Goal: Information Seeking & Learning: Check status

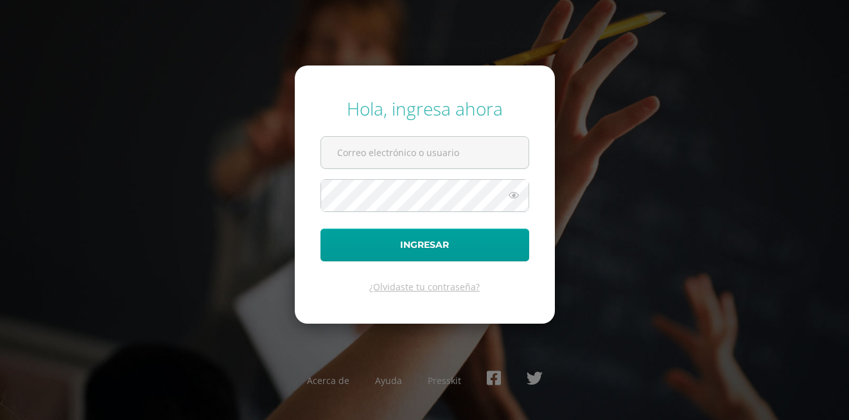
type input "20180041@fatima.edu.gt"
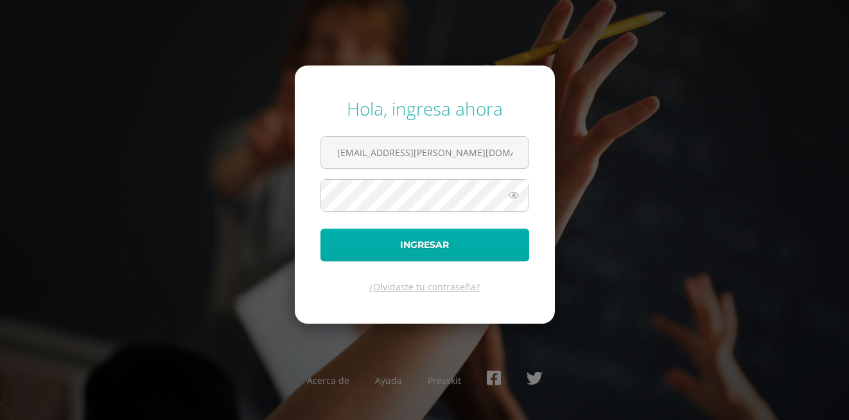
click at [346, 229] on form "Hola, ingresa ahora 20180041@fatima.edu.gt Ingresar ¿Olvidaste tu contraseña?" at bounding box center [425, 195] width 260 height 258
click at [346, 229] on button "Ingresar" at bounding box center [425, 245] width 209 height 33
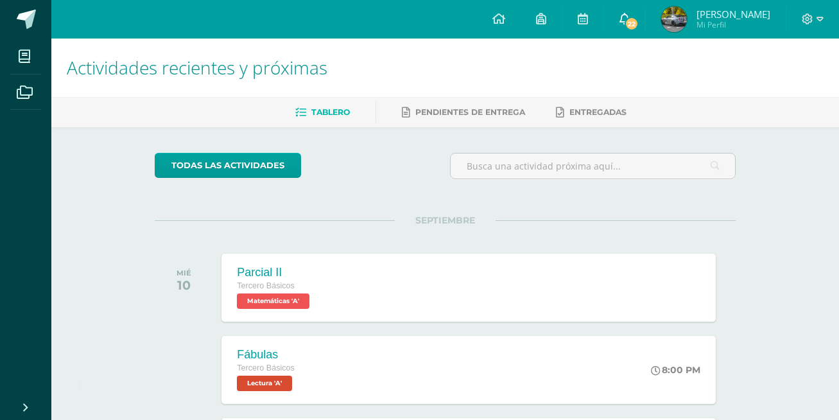
click at [629, 17] on span "22" at bounding box center [632, 24] width 14 height 14
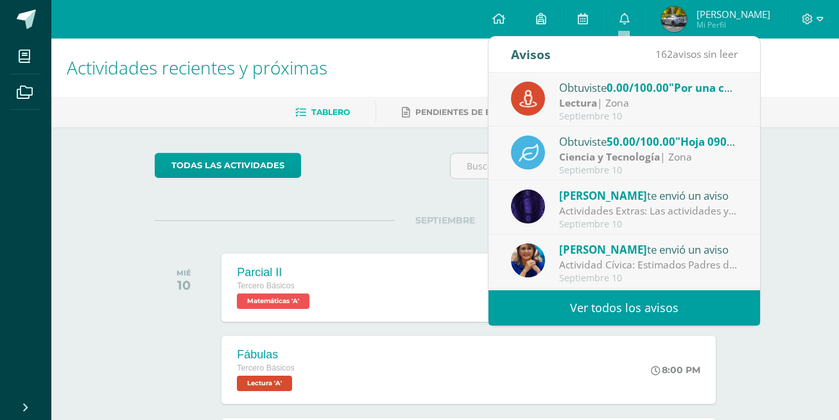
click at [639, 94] on span "0.00/100.00" at bounding box center [638, 87] width 62 height 15
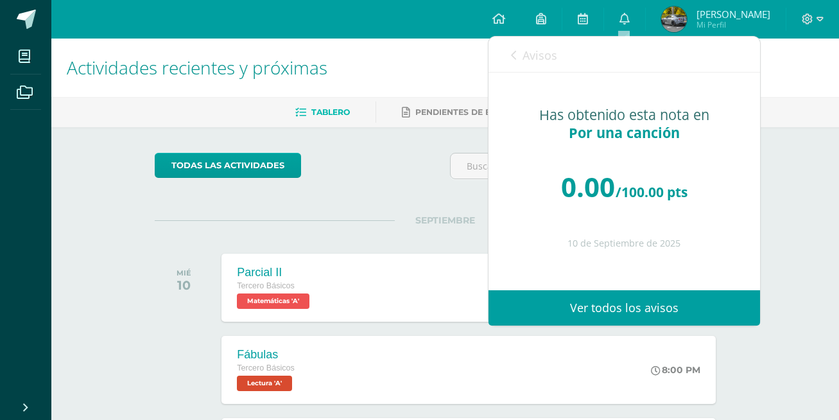
click at [527, 70] on link "Avisos" at bounding box center [534, 55] width 46 height 37
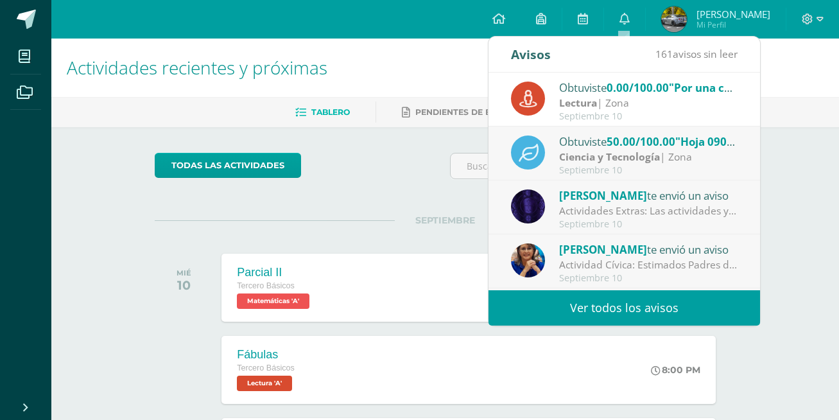
click at [652, 162] on strong "Ciencia y Tecnología" at bounding box center [609, 157] width 101 height 14
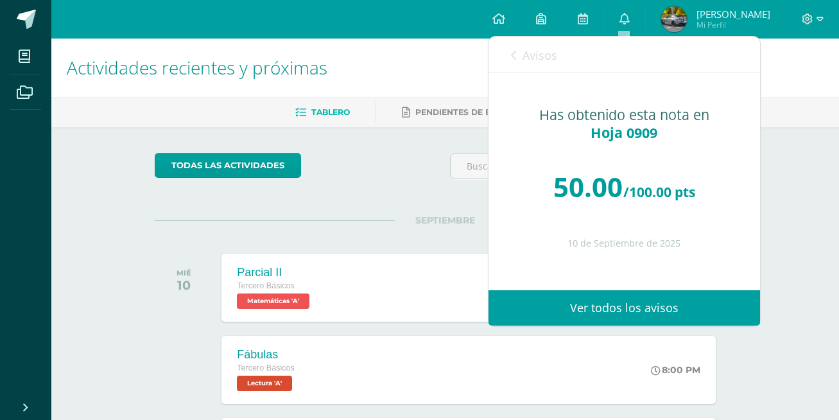
click at [520, 49] on link "Avisos" at bounding box center [534, 55] width 46 height 37
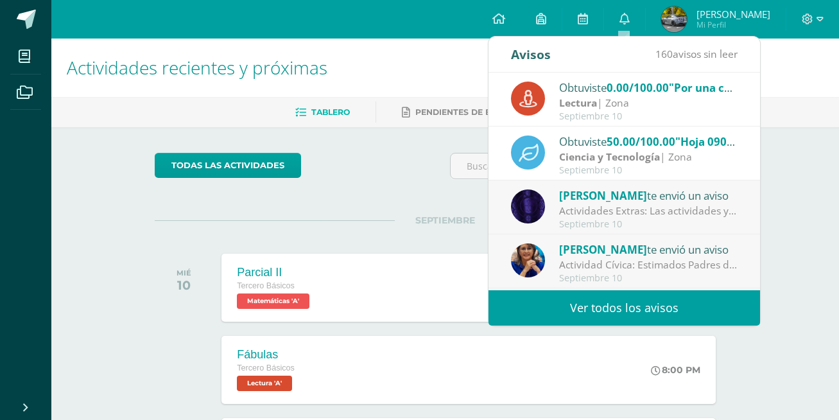
click at [647, 194] on div "[PERSON_NAME] te envió un aviso" at bounding box center [648, 195] width 179 height 17
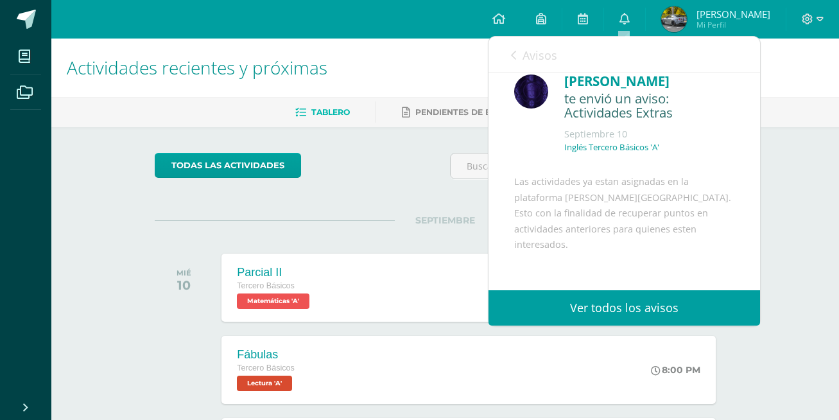
click at [523, 52] on span "Avisos" at bounding box center [540, 55] width 35 height 15
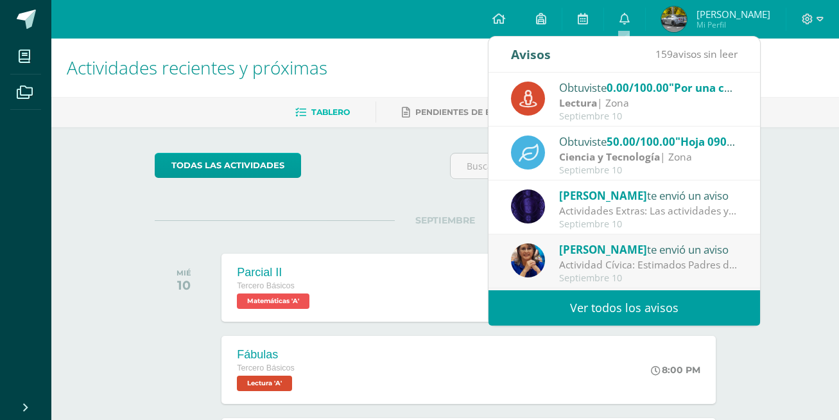
scroll to position [85, 0]
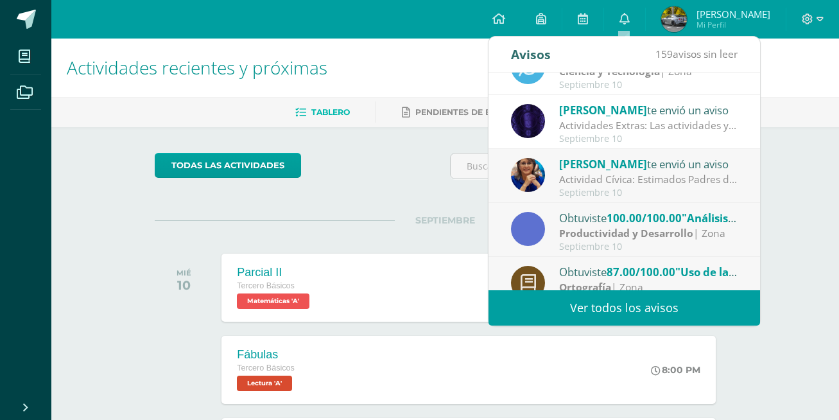
click at [671, 166] on div "[PERSON_NAME] te envió un aviso" at bounding box center [648, 163] width 179 height 17
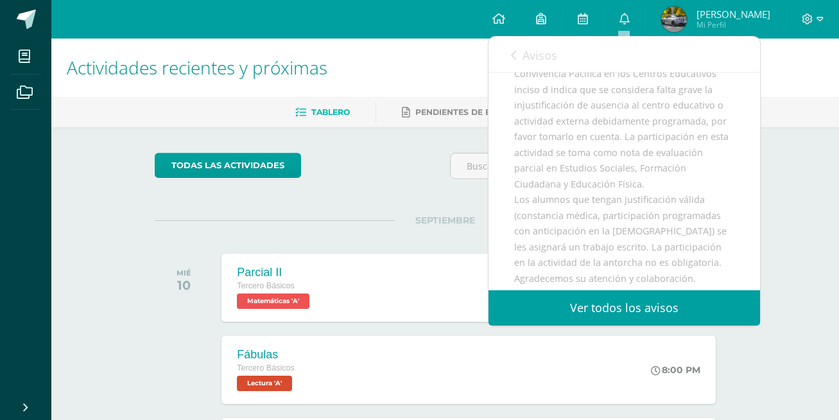
scroll to position [271, 0]
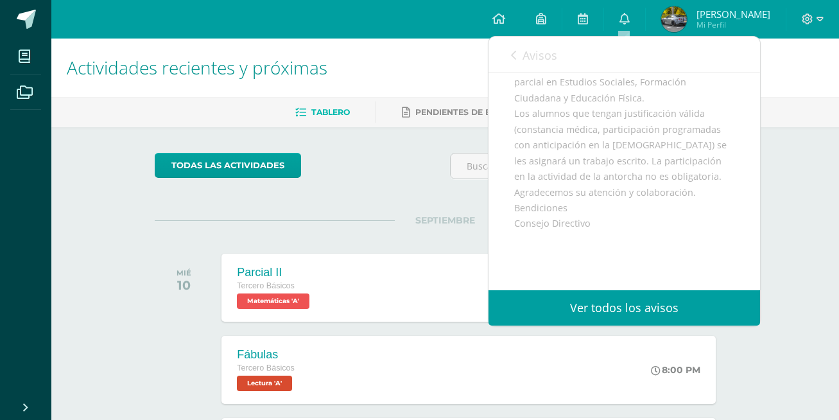
click at [535, 49] on span "Avisos" at bounding box center [540, 55] width 35 height 15
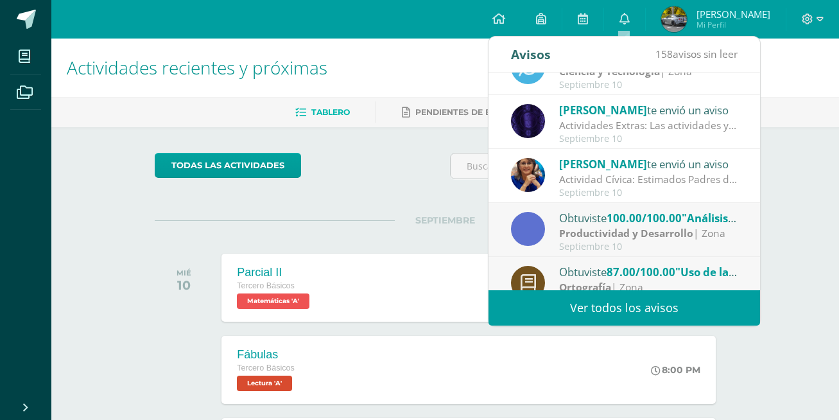
scroll to position [171, 0]
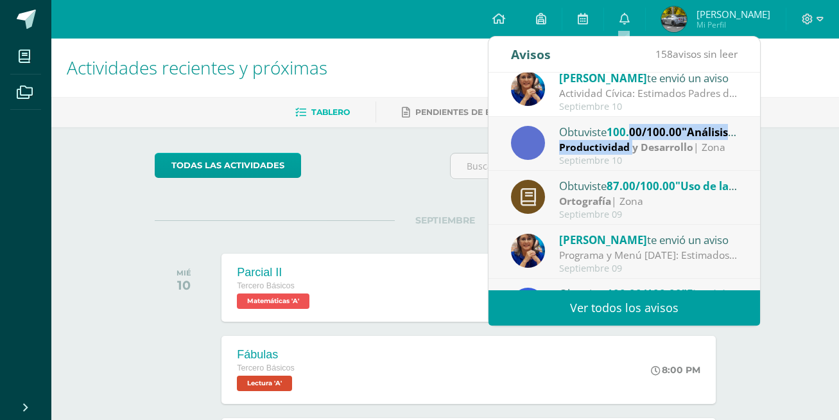
click at [634, 139] on div "Obtuviste 100.00/100.00 "Análisis de tipos de energía" en Productividad y Desar…" at bounding box center [624, 144] width 227 height 42
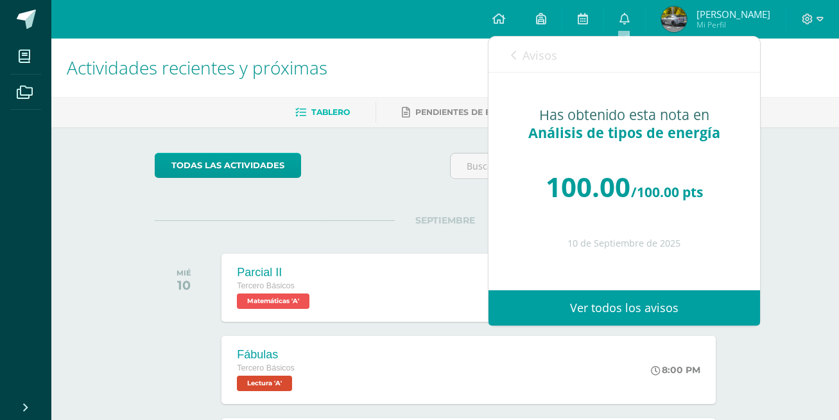
scroll to position [0, 0]
click at [524, 52] on span "Avisos" at bounding box center [540, 55] width 35 height 15
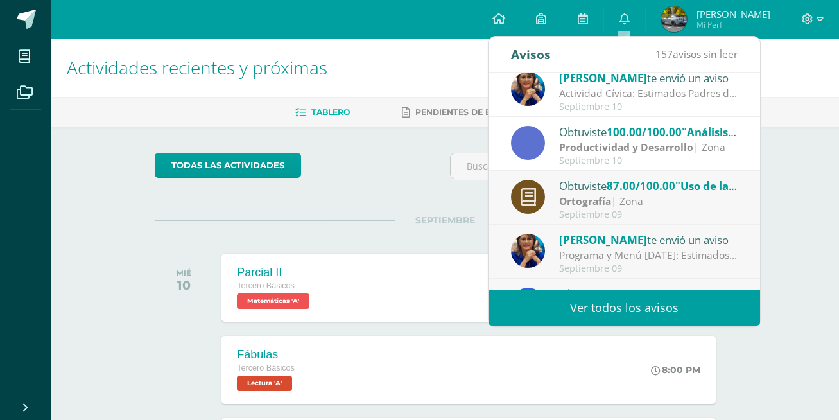
click at [588, 193] on div "Obtuviste 87.00/100.00 "Uso de la v y b" en Ortografía" at bounding box center [648, 185] width 179 height 17
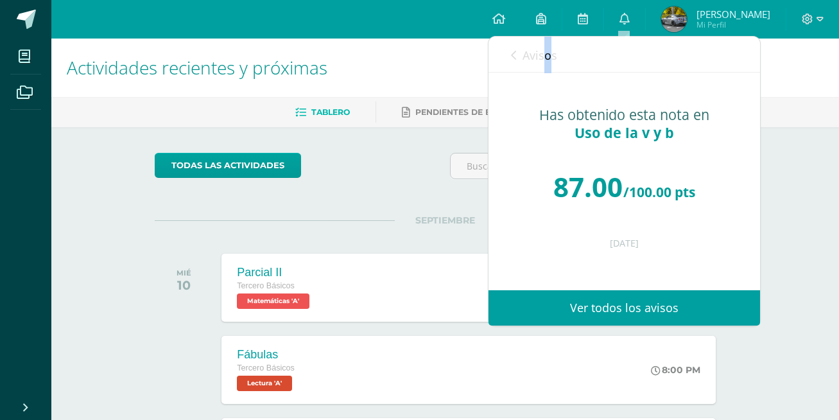
click at [547, 60] on span "Avisos" at bounding box center [540, 55] width 35 height 15
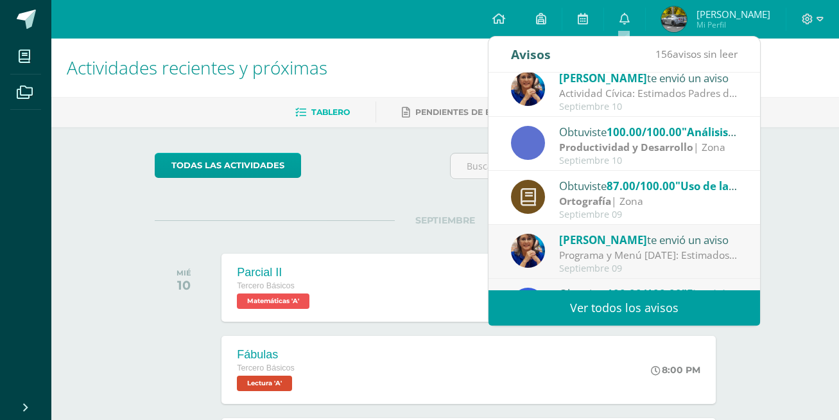
click at [631, 253] on div "Programa y Menú [DATE]: Estimados Padres de Familia: enviamos adjunto el progra…" at bounding box center [648, 255] width 179 height 15
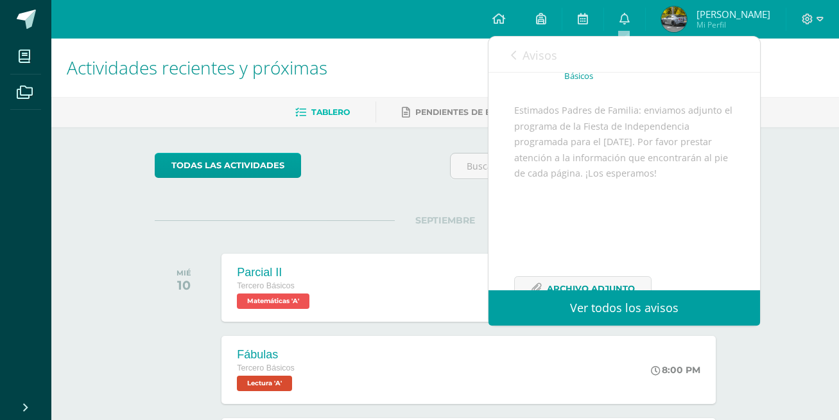
scroll to position [171, 0]
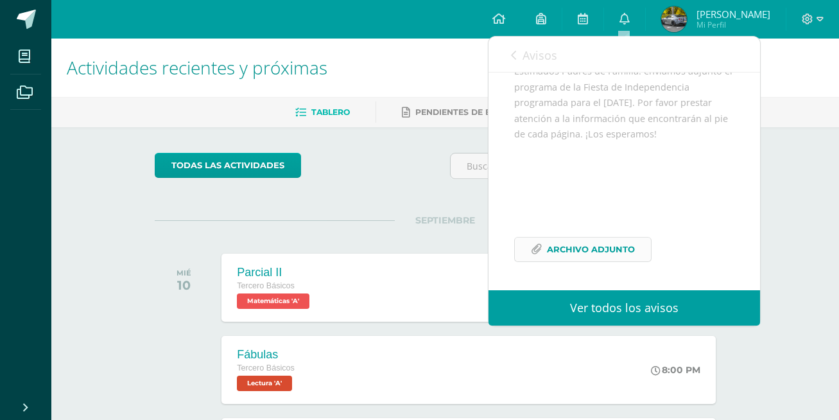
click at [610, 241] on span "Archivo Adjunto" at bounding box center [591, 250] width 88 height 24
click at [519, 53] on link "Avisos" at bounding box center [534, 55] width 46 height 37
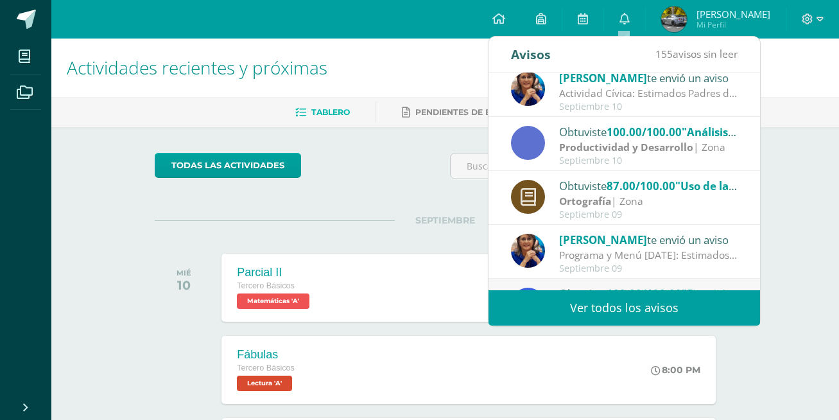
scroll to position [214, 0]
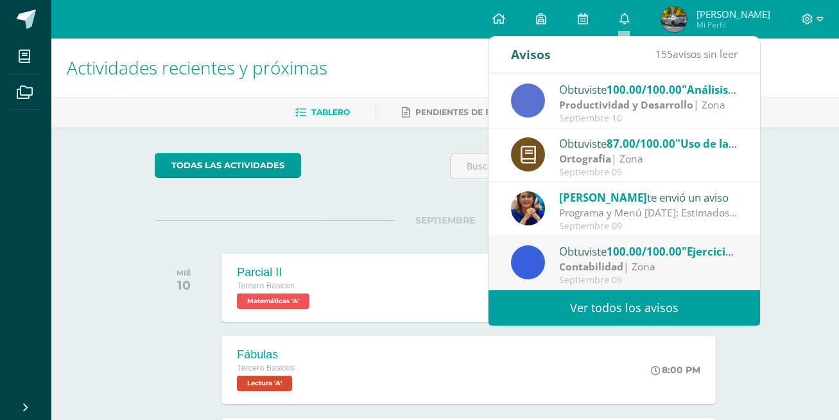
click at [628, 246] on span "100.00/100.00" at bounding box center [644, 251] width 75 height 15
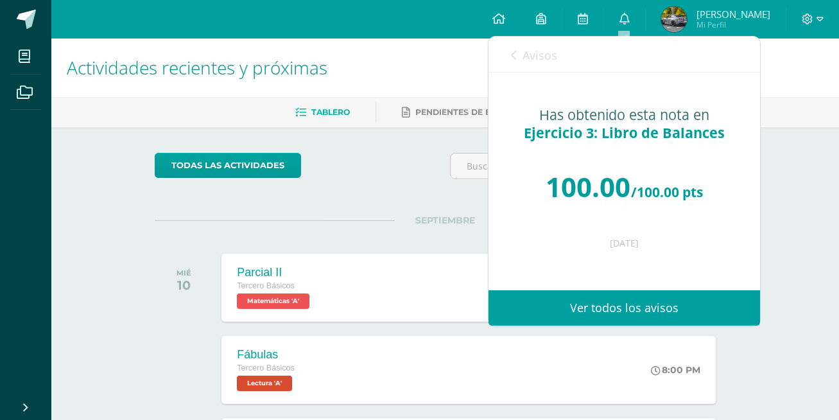
scroll to position [0, 0]
click at [513, 47] on link "Avisos" at bounding box center [534, 55] width 46 height 37
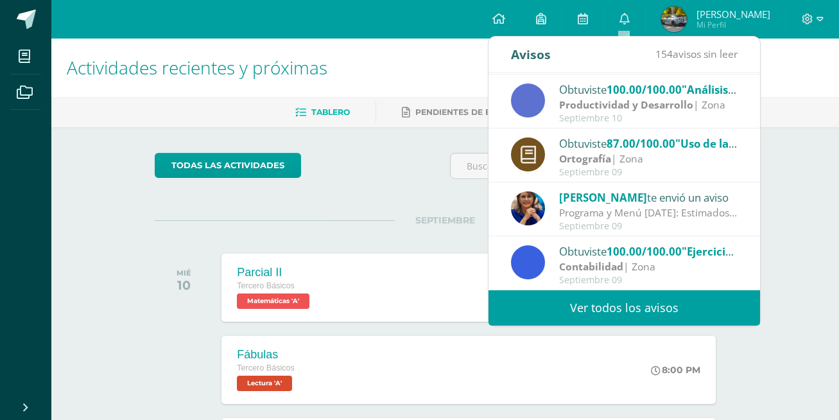
click at [661, 308] on link "Ver todos los avisos" at bounding box center [625, 307] width 272 height 35
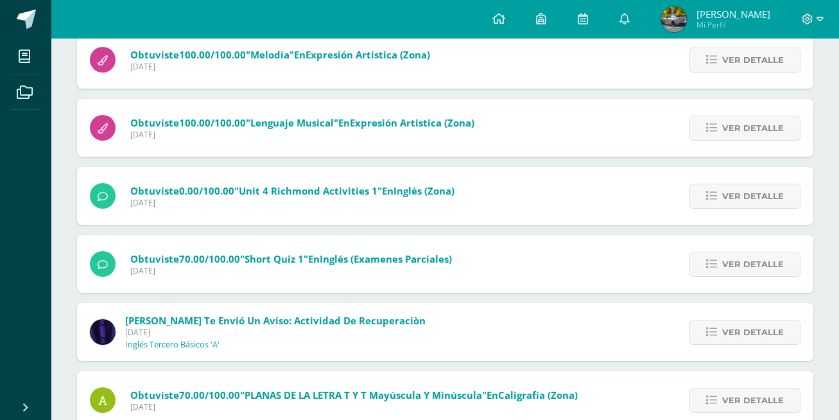
scroll to position [407, 0]
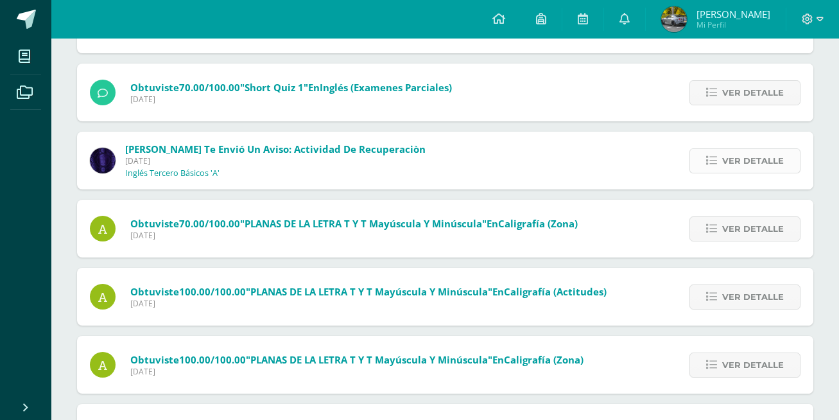
click at [721, 164] on link "Ver detalle" at bounding box center [745, 160] width 111 height 25
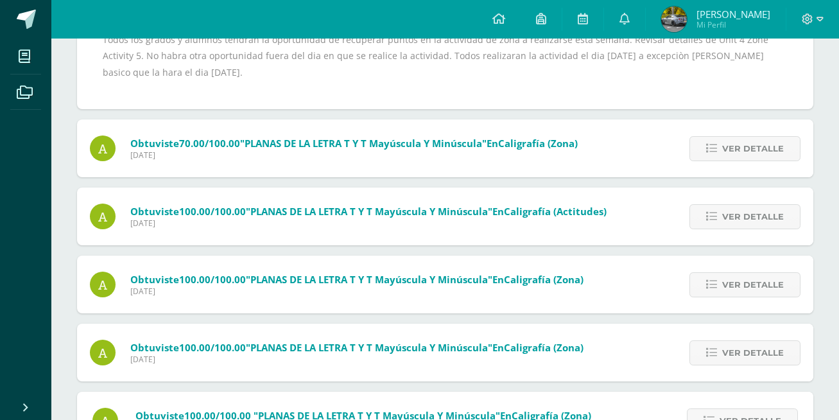
scroll to position [492, 0]
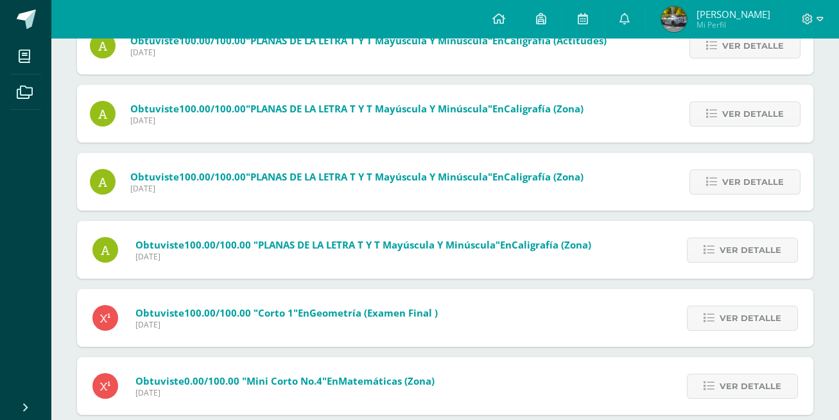
drag, startPoint x: 546, startPoint y: 189, endPoint x: 531, endPoint y: 237, distance: 50.6
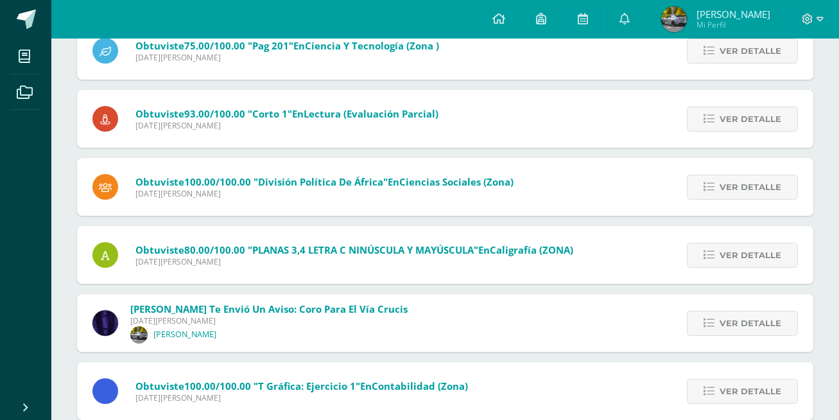
scroll to position [6034, 0]
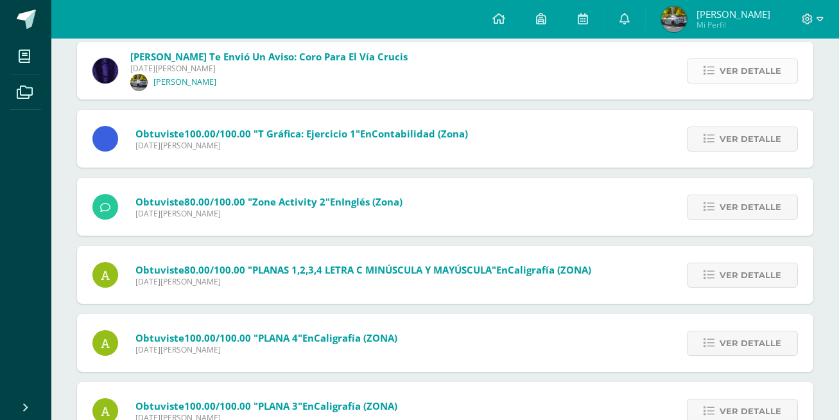
click at [739, 78] on span "Ver detalle" at bounding box center [751, 71] width 62 height 24
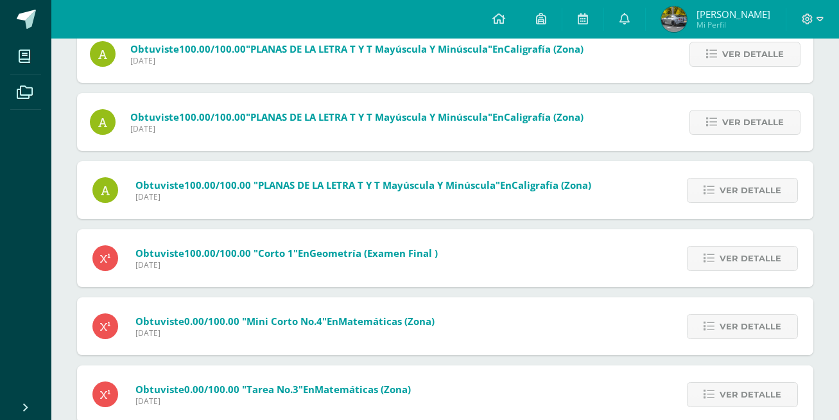
scroll to position [0, 0]
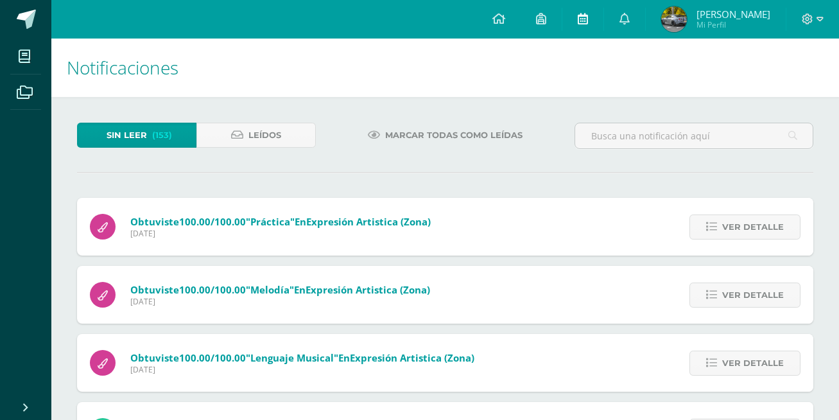
click at [588, 16] on link at bounding box center [583, 19] width 41 height 39
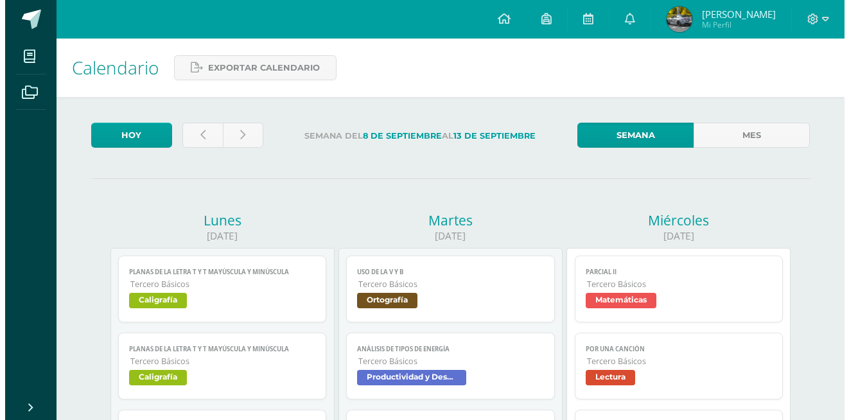
scroll to position [85, 0]
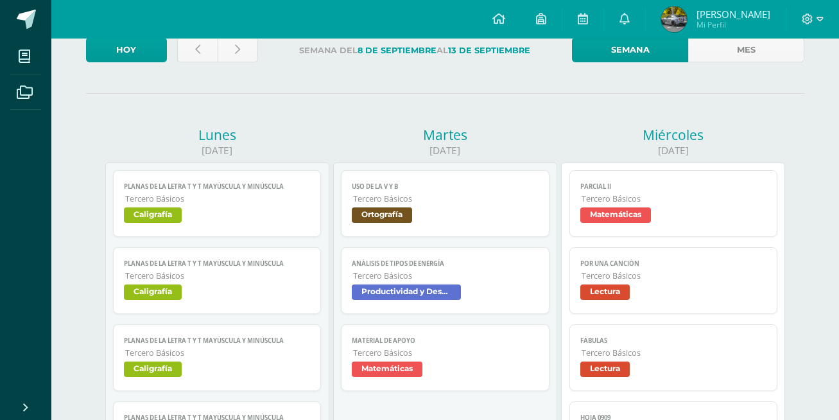
click at [652, 191] on span "Parcial II" at bounding box center [674, 186] width 187 height 8
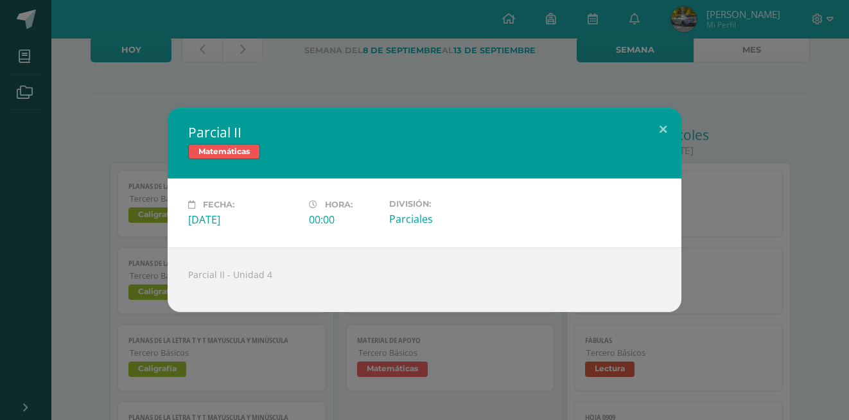
click at [492, 328] on div "Parcial II Matemáticas Fecha: Miércoles 10 de Septiembre Hora: 00:00 División: …" at bounding box center [424, 210] width 849 height 420
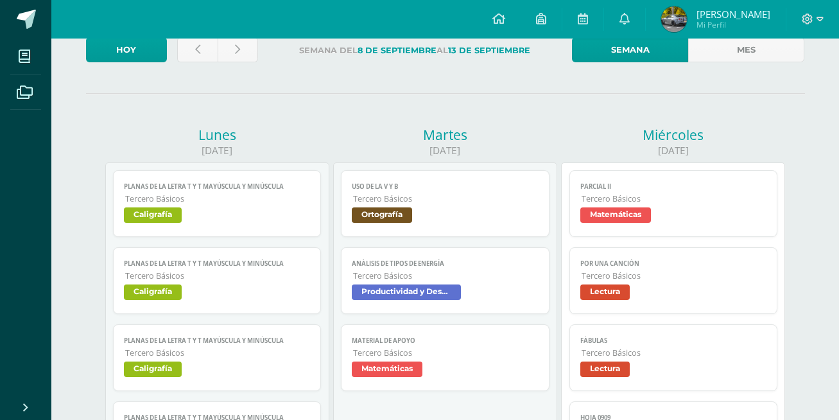
click at [482, 356] on span "Tercero Básicos" at bounding box center [446, 352] width 186 height 11
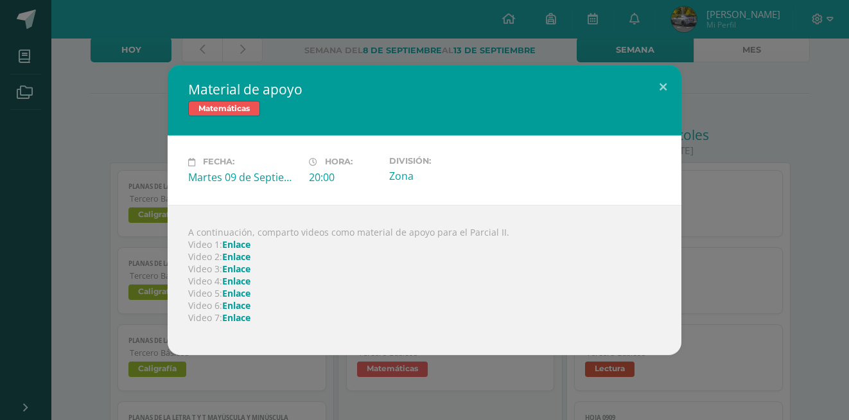
click at [231, 242] on link "Enlace" at bounding box center [236, 244] width 28 height 12
click at [242, 257] on link "Enlace" at bounding box center [236, 256] width 28 height 12
click at [232, 267] on link "Enlace" at bounding box center [236, 269] width 28 height 12
click at [238, 280] on link "Enlace" at bounding box center [236, 281] width 28 height 12
click at [236, 292] on link "Enlace" at bounding box center [236, 293] width 28 height 12
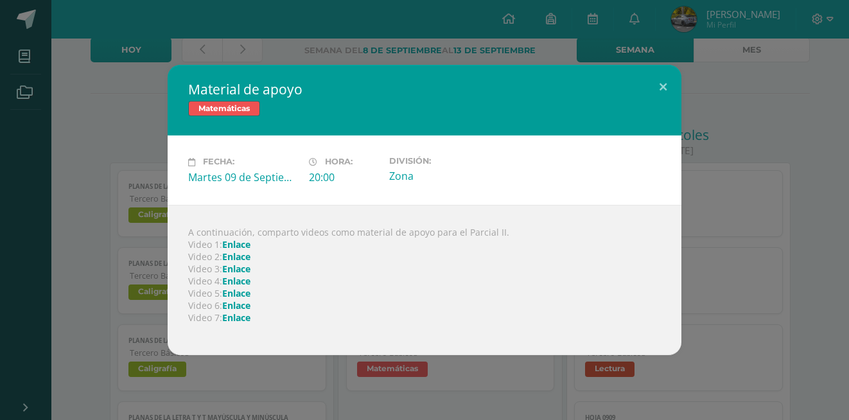
click at [240, 302] on link "Enlace" at bounding box center [236, 305] width 28 height 12
click at [240, 323] on link "Enlace" at bounding box center [236, 318] width 28 height 12
click at [241, 239] on link "Enlace" at bounding box center [236, 244] width 28 height 12
